Goal: Find specific page/section: Find specific page/section

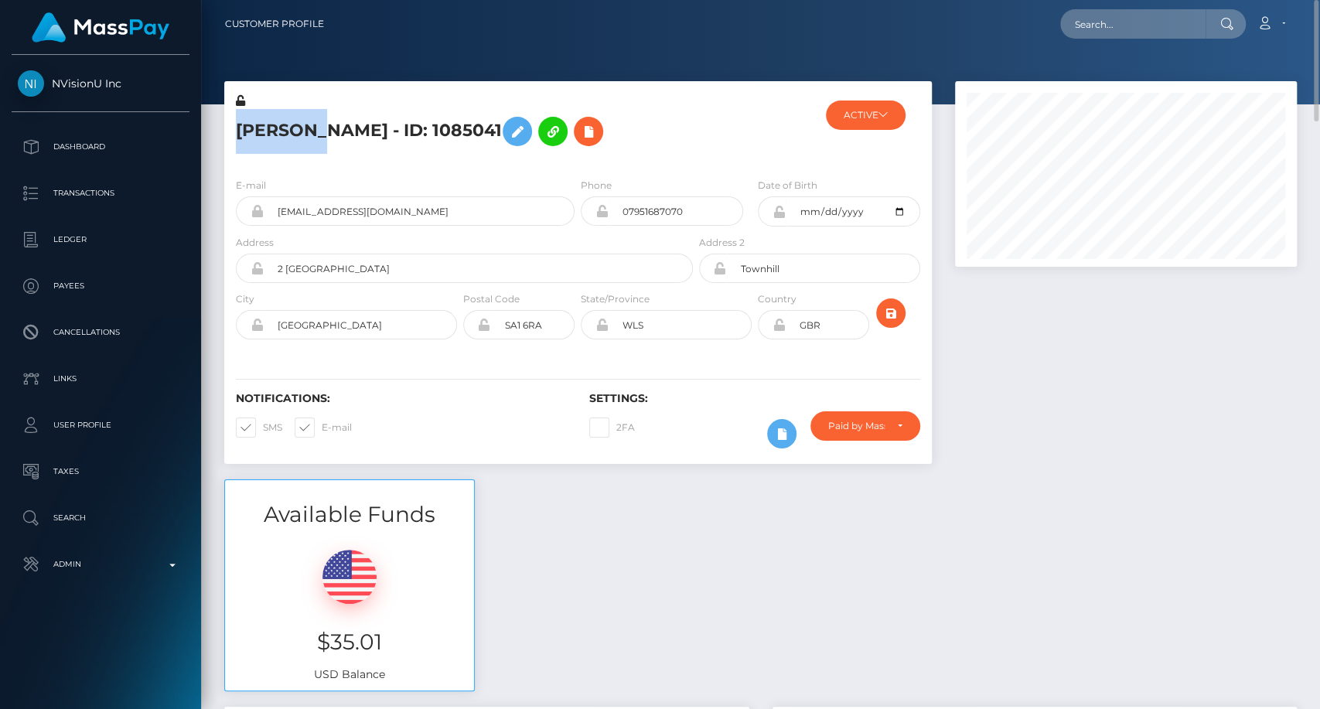
scroll to position [186, 342]
click at [1138, 30] on input "text" at bounding box center [1132, 23] width 145 height 29
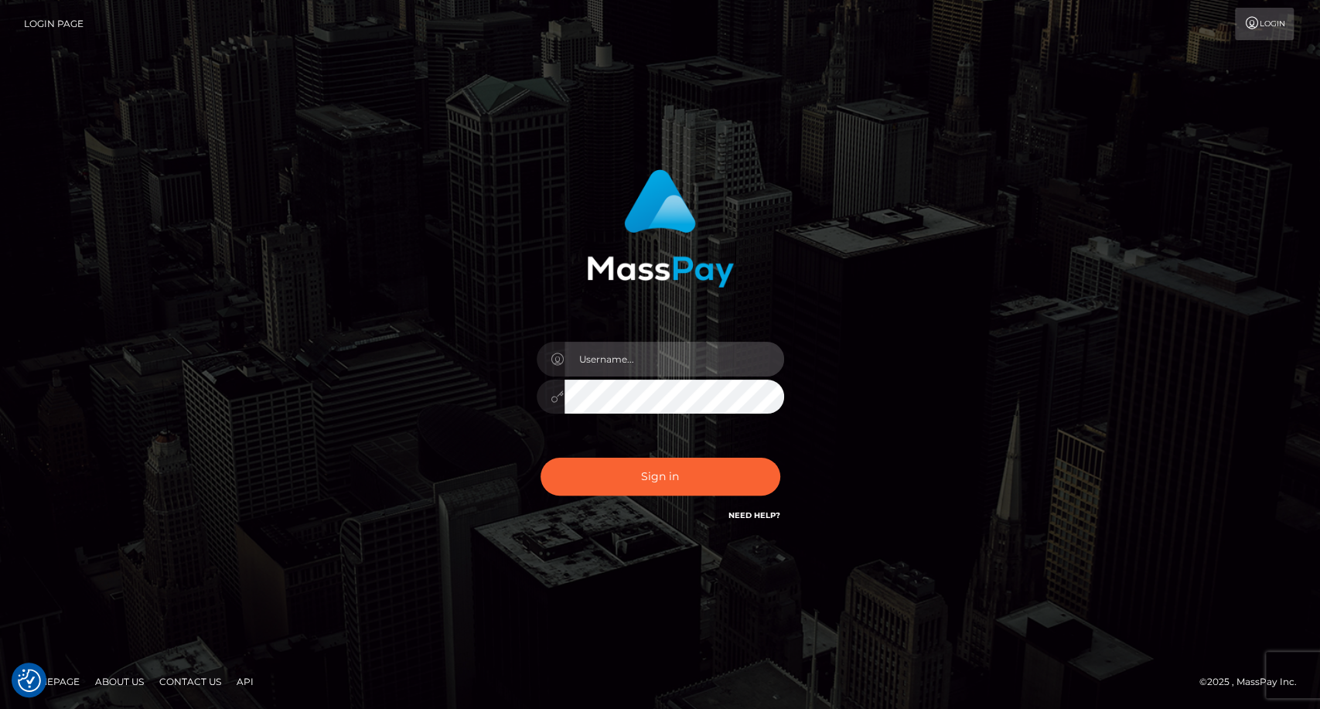
type input "carolina"
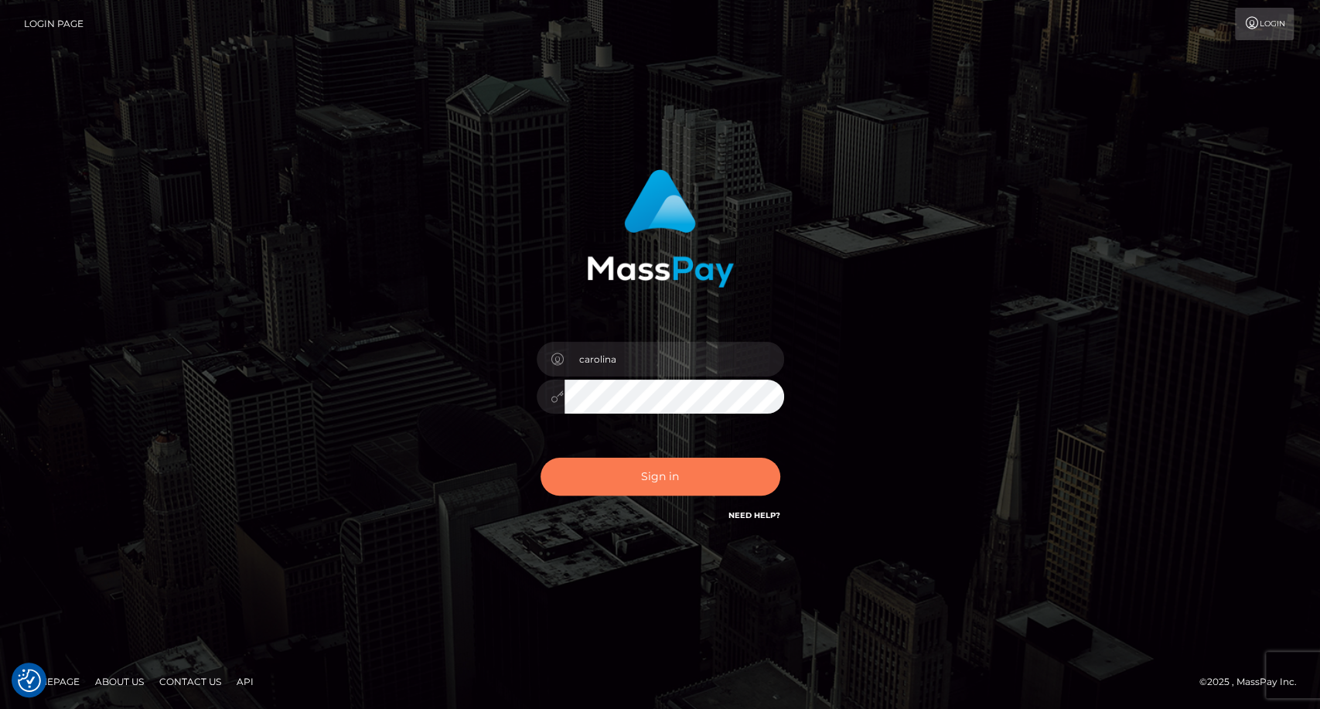
click at [666, 482] on button "Sign in" at bounding box center [660, 477] width 240 height 38
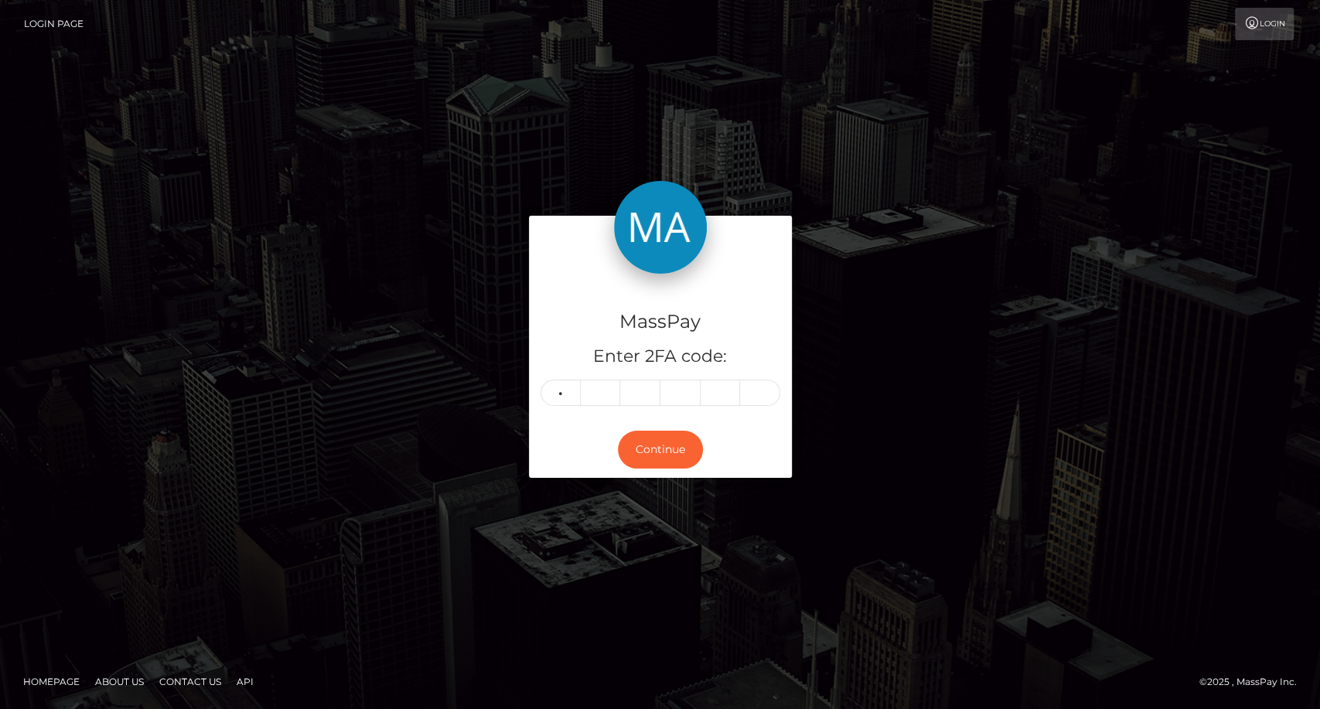
type input "0"
type input "1"
type input "6"
type input "7"
type input "1"
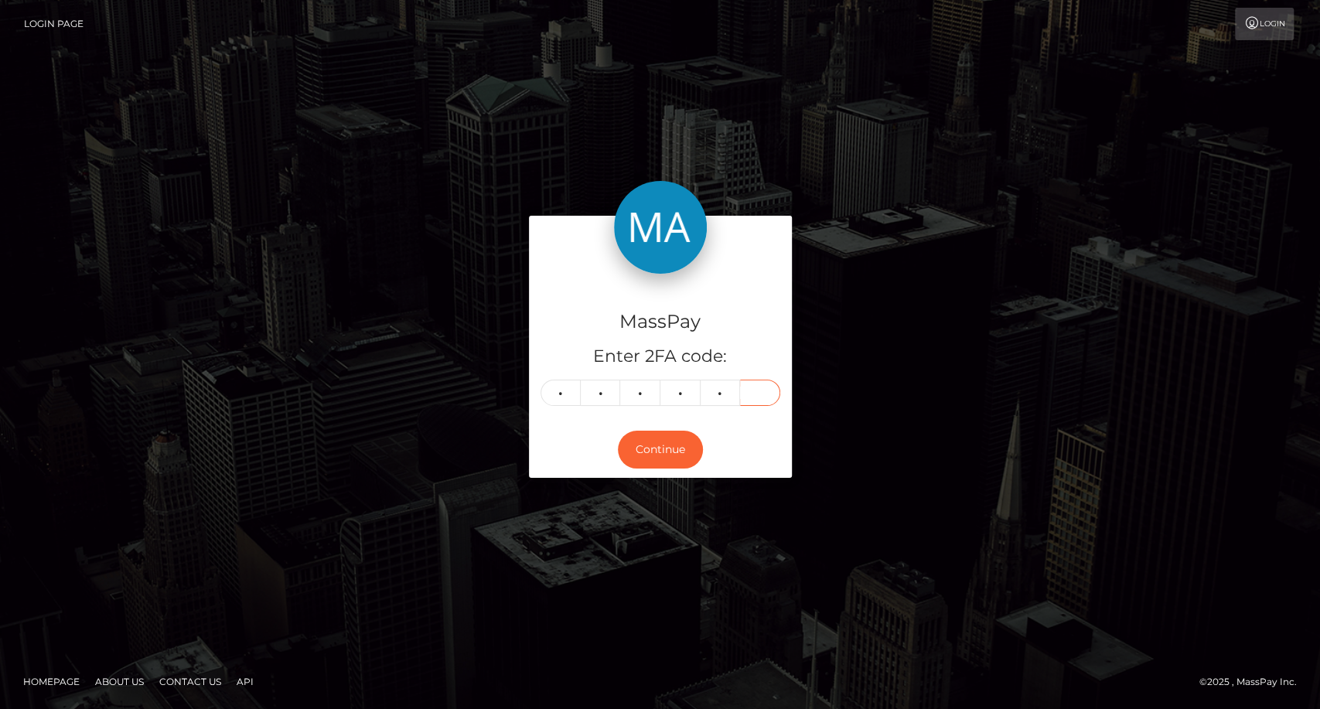
type input "8"
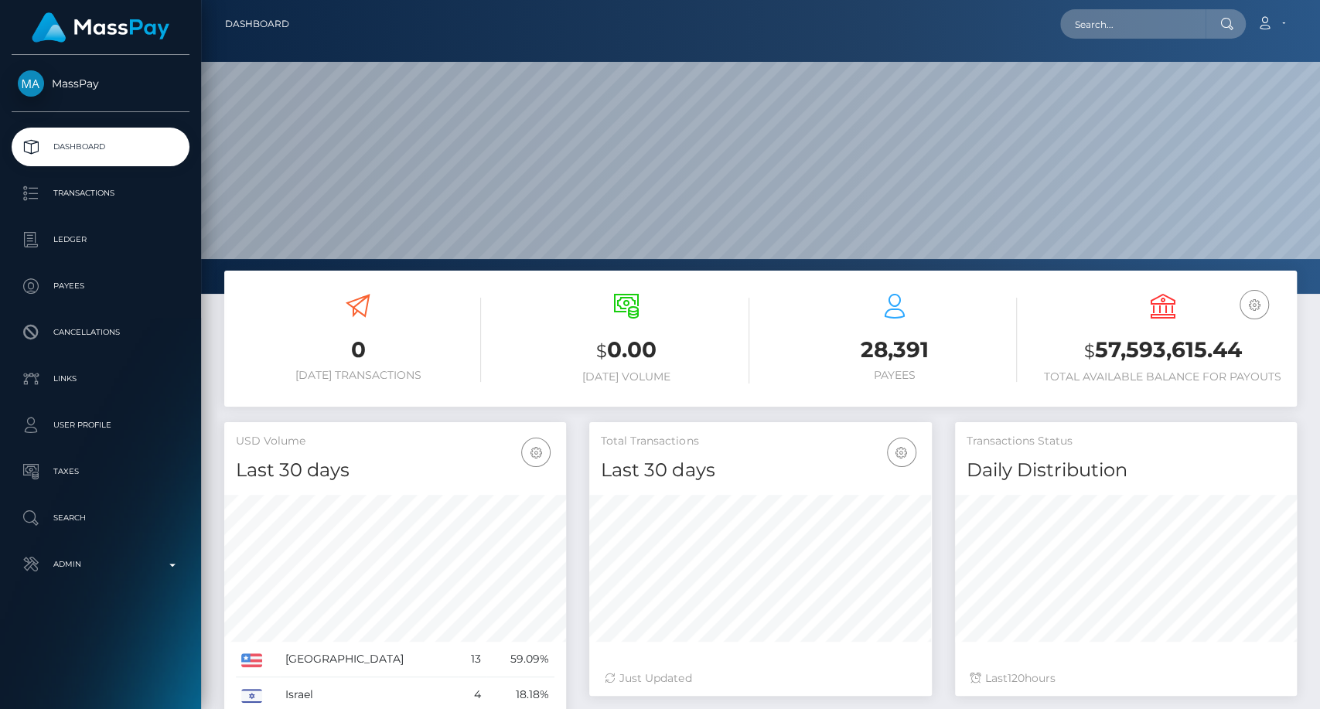
scroll to position [273, 342]
drag, startPoint x: 1101, startPoint y: 19, endPoint x: 1096, endPoint y: 12, distance: 8.4
click at [1100, 16] on input "text" at bounding box center [1132, 23] width 145 height 29
paste input "faye.infocan@gmail.com"
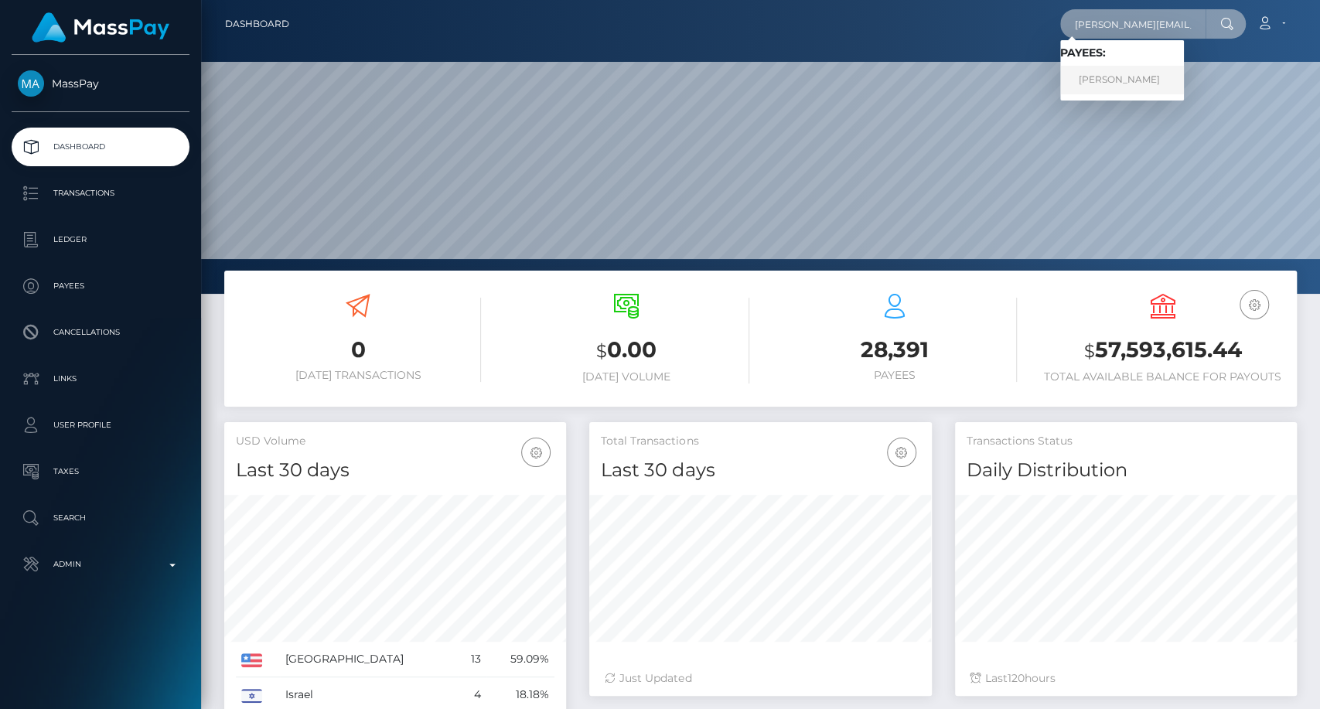
type input "faye.infocan@gmail.com"
click at [1110, 81] on link "Monika Ferreira" at bounding box center [1122, 80] width 124 height 29
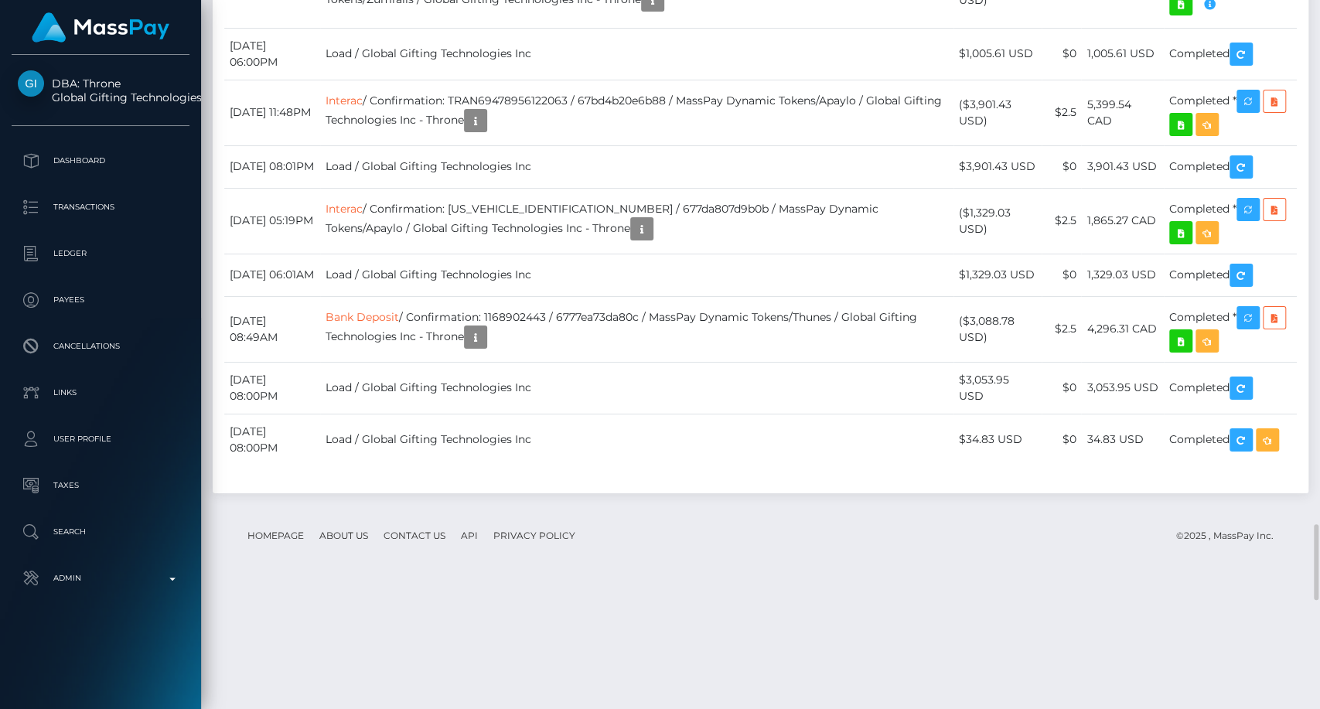
scroll to position [186, 342]
